Goal: Transaction & Acquisition: Purchase product/service

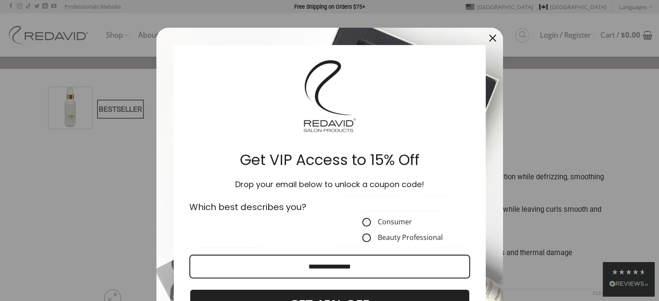
click at [489, 38] on icon "close icon" at bounding box center [492, 38] width 7 height 7
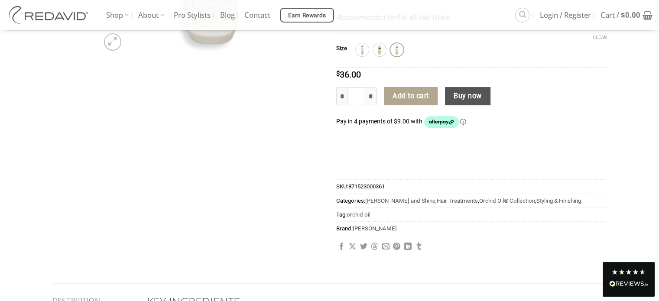
scroll to position [260, 0]
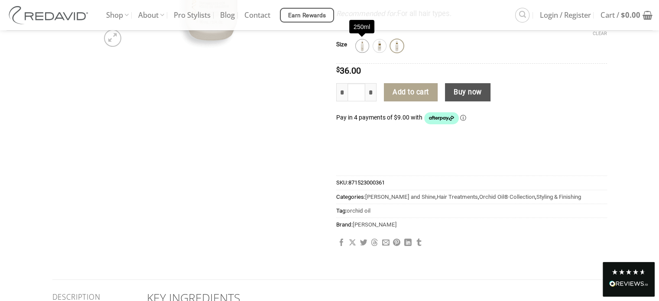
click at [362, 49] on img at bounding box center [362, 45] width 11 height 11
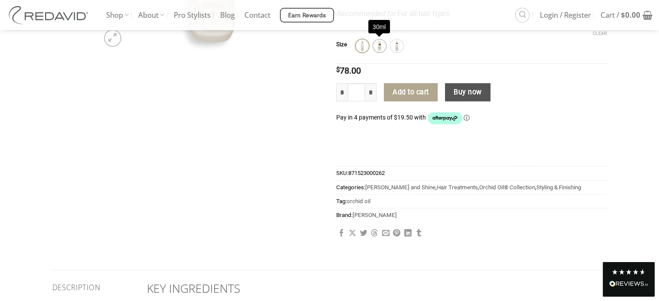
click at [379, 46] on img at bounding box center [379, 45] width 11 height 11
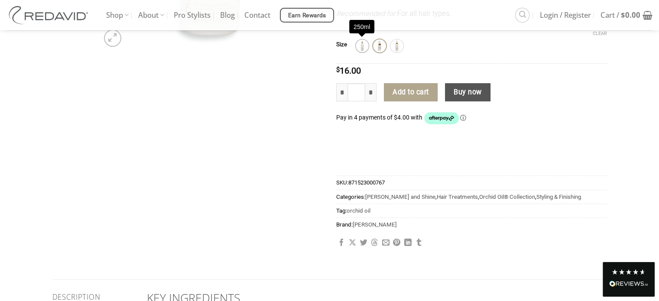
click at [361, 47] on img at bounding box center [362, 45] width 11 height 11
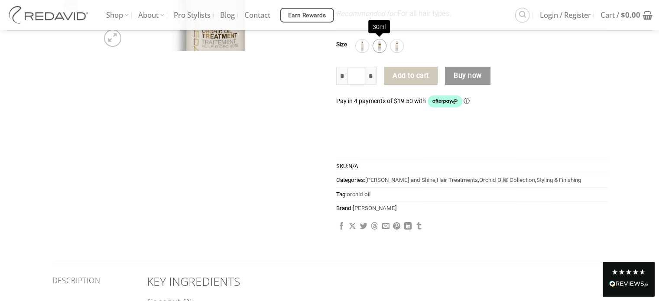
click at [382, 45] on img at bounding box center [379, 45] width 11 height 11
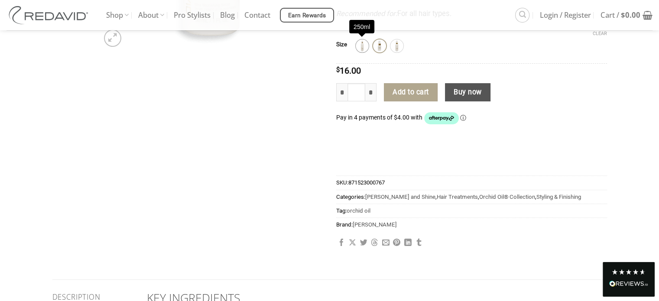
click at [357, 47] on img at bounding box center [362, 45] width 11 height 11
click at [397, 44] on img at bounding box center [396, 45] width 11 height 11
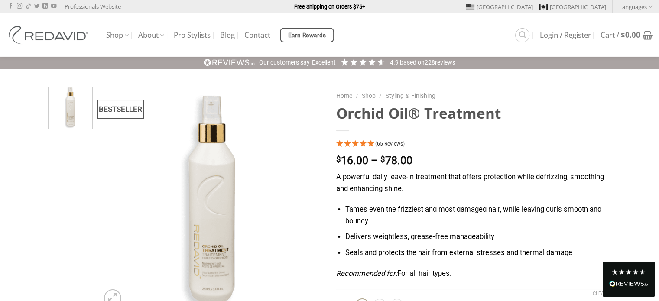
scroll to position [264, 0]
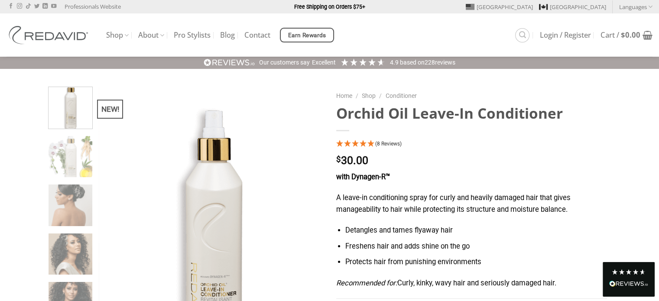
click at [515, 132] on div "Home / Shop / Conditioner Orchid Oil Leave-In Conditioner (8 Reviews) $ 30.00 w…" at bounding box center [472, 282] width 284 height 391
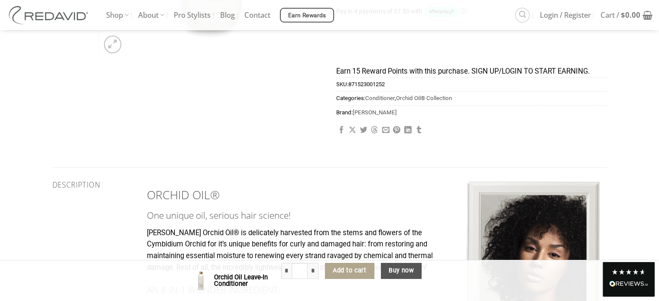
scroll to position [329, 0]
